Goal: Information Seeking & Learning: Learn about a topic

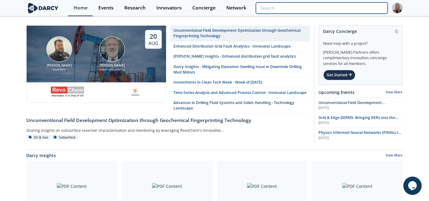
click at [345, 5] on input "search" at bounding box center [322, 7] width 132 height 11
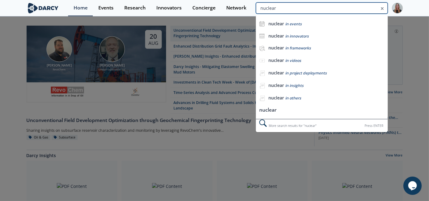
type input "nuclear"
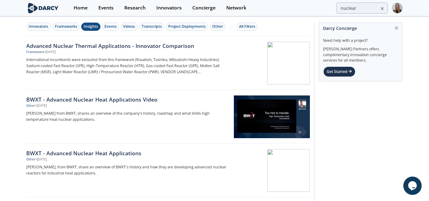
click at [92, 26] on div "Insights" at bounding box center [91, 26] width 14 height 5
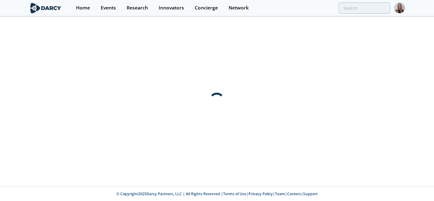
type input "nuclear"
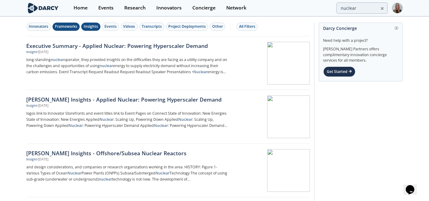
drag, startPoint x: 70, startPoint y: 20, endPoint x: 70, endPoint y: 24, distance: 4.0
click at [70, 21] on div "Innovators Frameworks Insights Events Videos Transcripts Project Deployments Ot…" at bounding box center [169, 26] width 284 height 19
click at [70, 24] on div "Frameworks" at bounding box center [66, 26] width 22 height 5
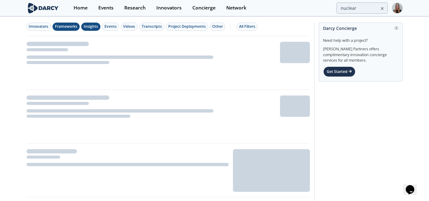
click at [69, 28] on div "Frameworks" at bounding box center [66, 26] width 22 height 5
click at [90, 29] on button "Insights" at bounding box center [90, 27] width 19 height 8
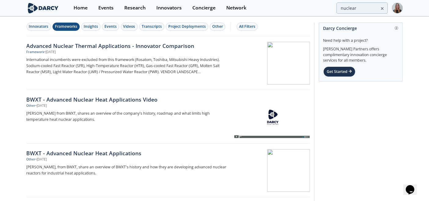
click at [64, 23] on button "Frameworks" at bounding box center [66, 27] width 27 height 8
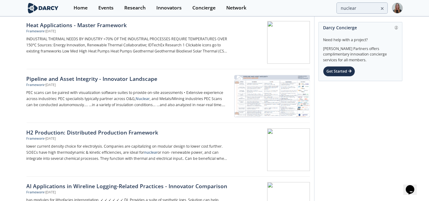
scroll to position [385, 0]
